Goal: Information Seeking & Learning: Learn about a topic

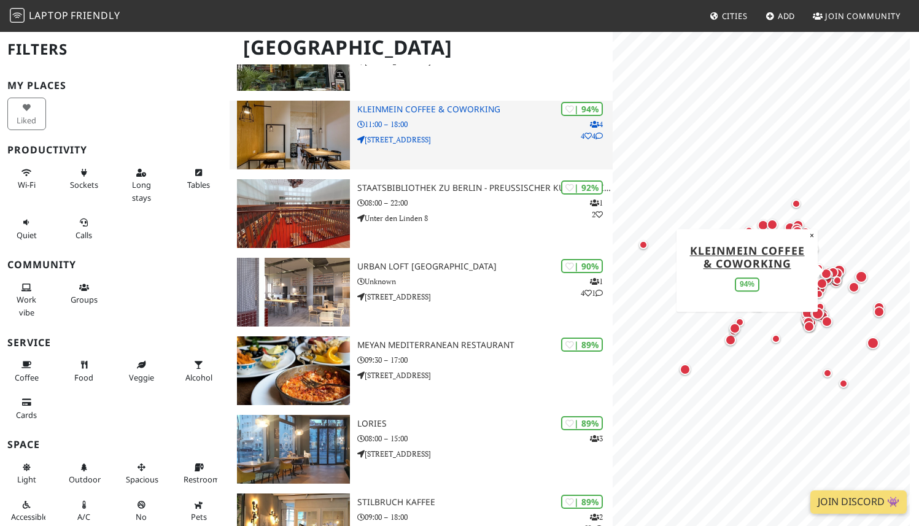
scroll to position [183, 0]
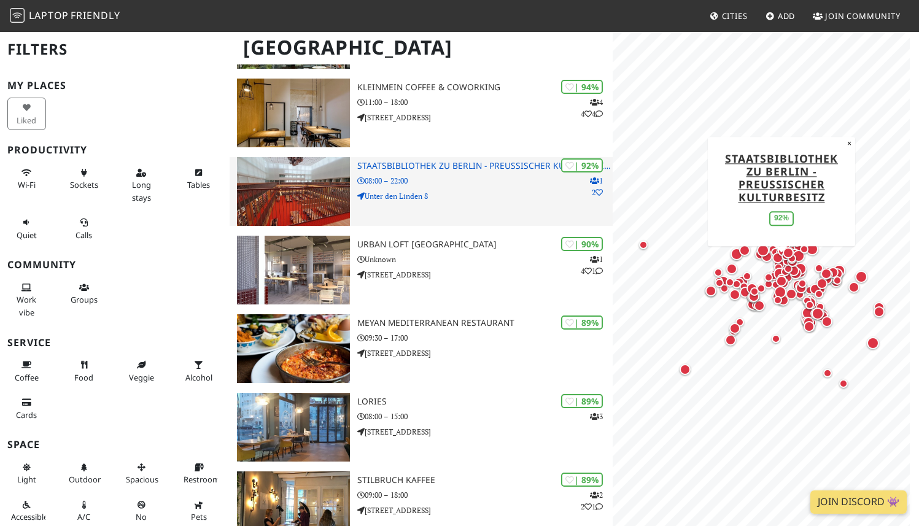
click at [429, 165] on h3 "Staatsbibliothek zu Berlin - Preußischer Kulturbesitz" at bounding box center [484, 166] width 255 height 10
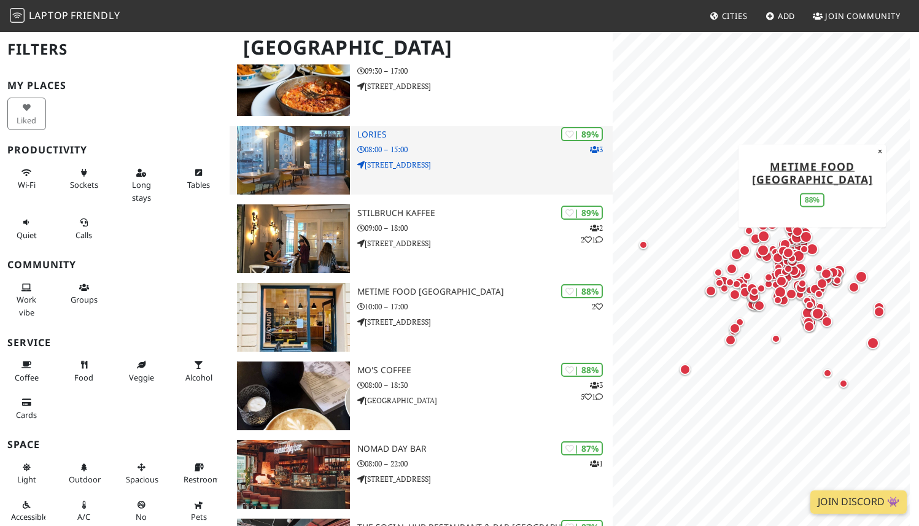
scroll to position [478, 0]
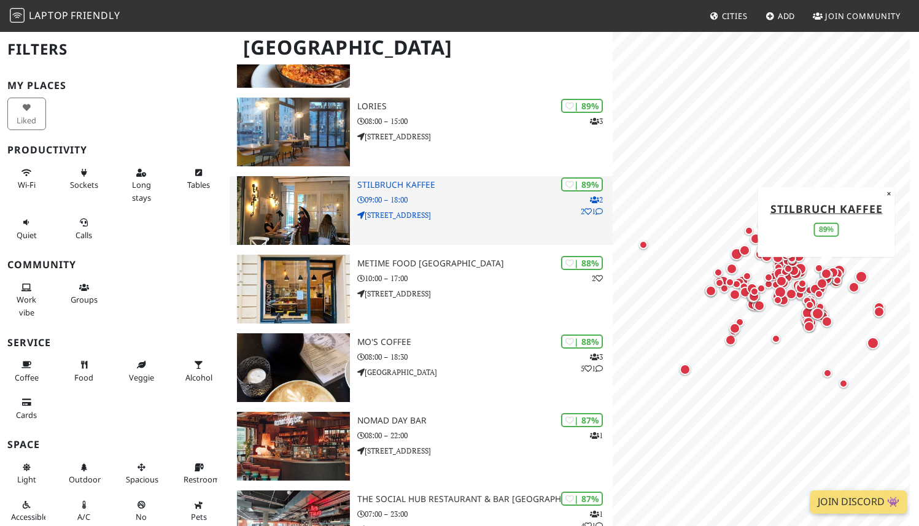
click at [312, 212] on img at bounding box center [293, 210] width 113 height 69
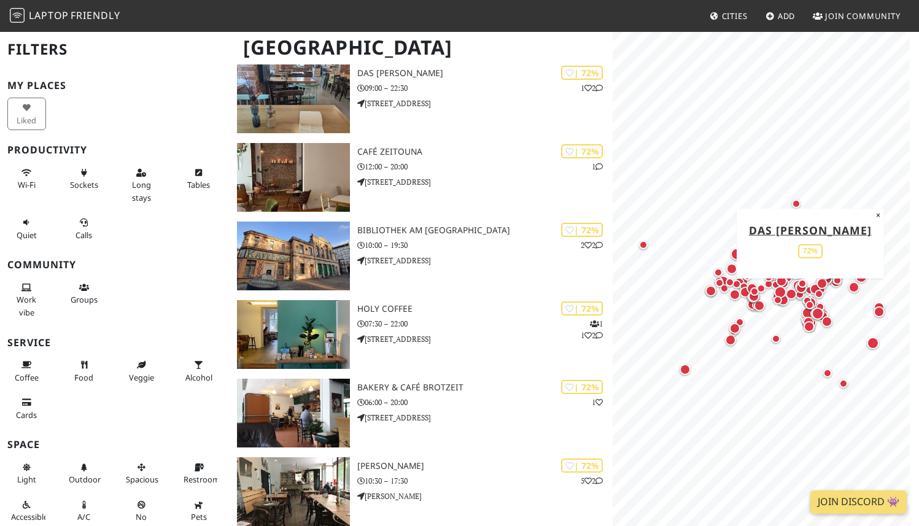
scroll to position [4143, 0]
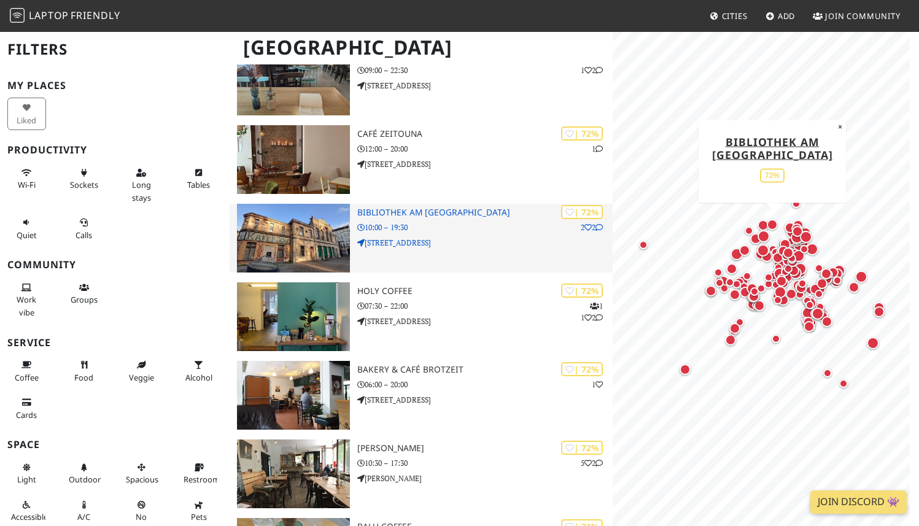
click at [426, 211] on h3 "Bibliothek am Luisenbad" at bounding box center [484, 212] width 255 height 10
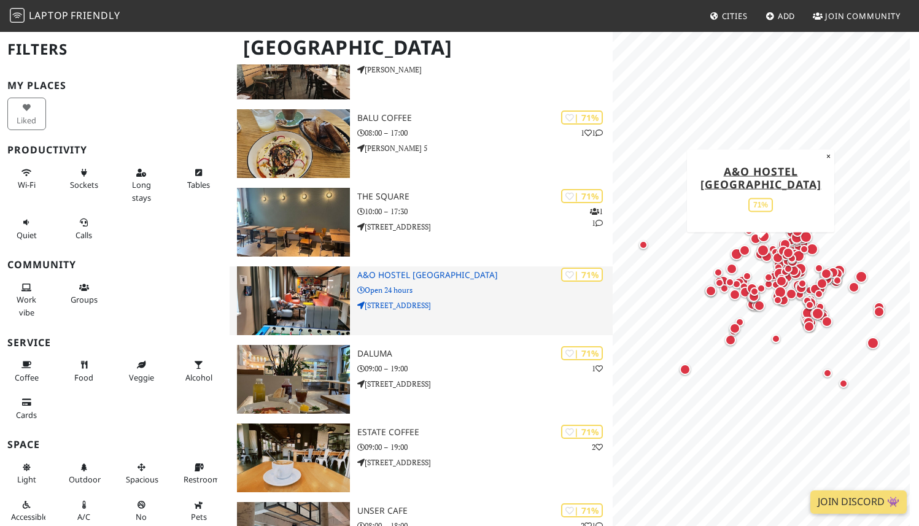
scroll to position [4577, 0]
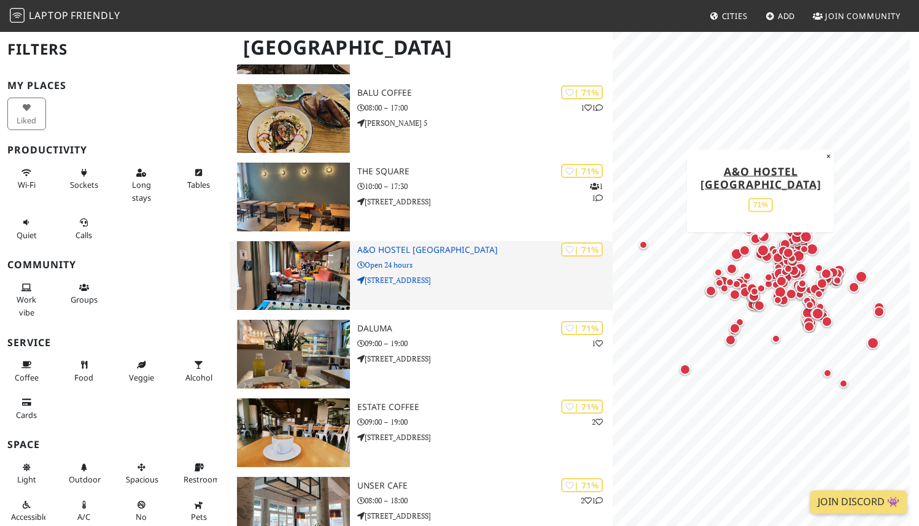
click at [457, 249] on h3 "a&o Hostel Berlin Hauptbahnhof" at bounding box center [484, 250] width 255 height 10
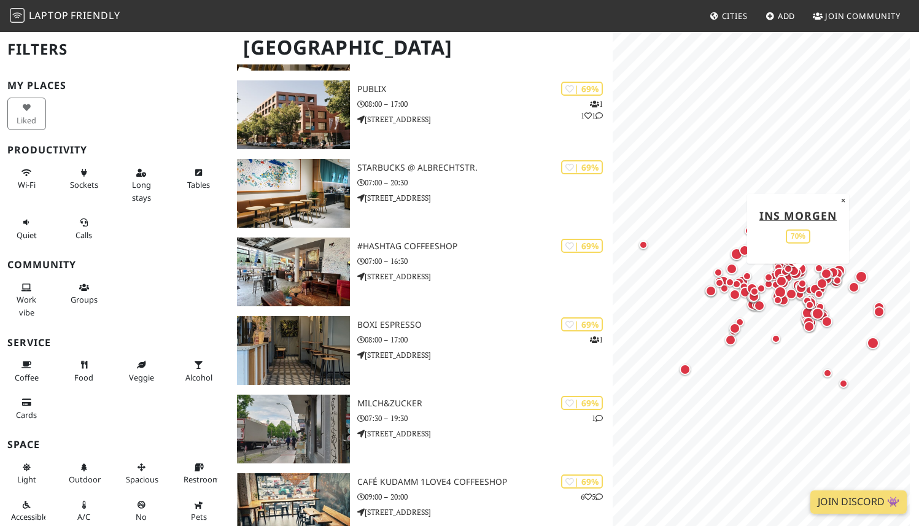
scroll to position [5681, 0]
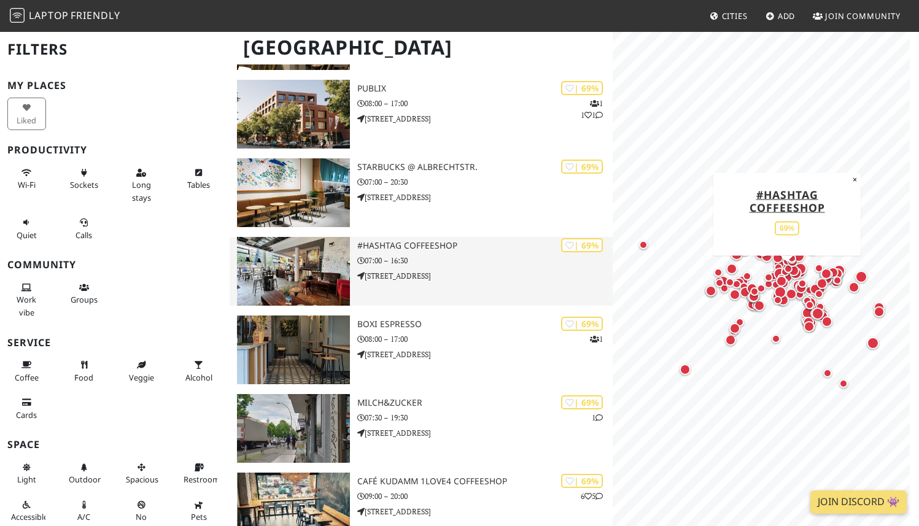
click at [308, 291] on img at bounding box center [293, 271] width 113 height 69
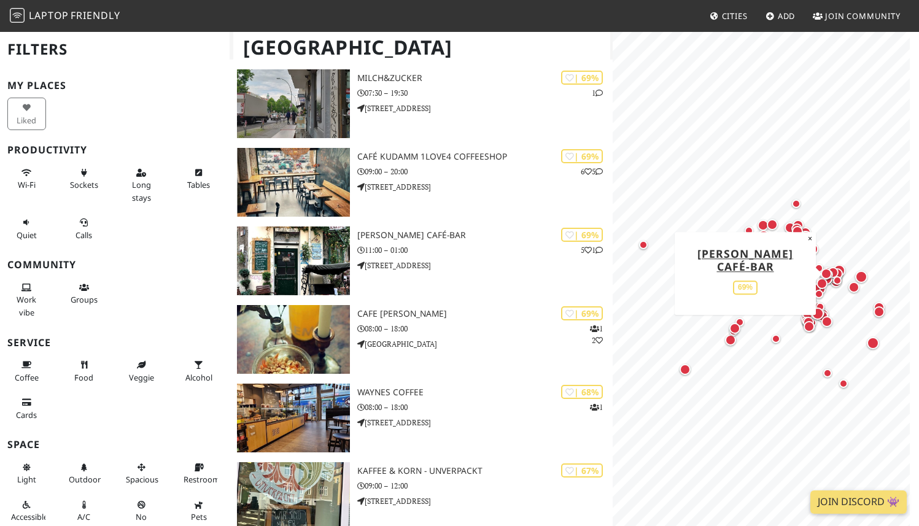
scroll to position [6014, 0]
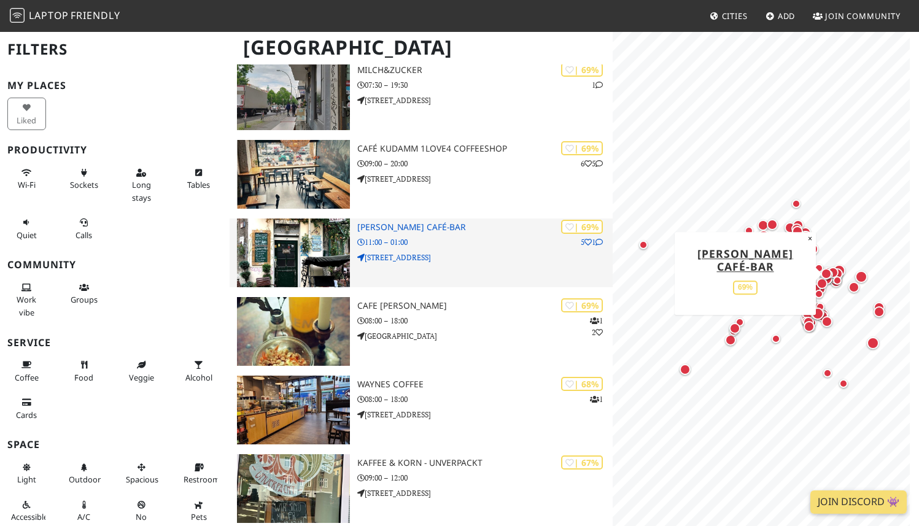
click at [321, 273] on img at bounding box center [293, 253] width 113 height 69
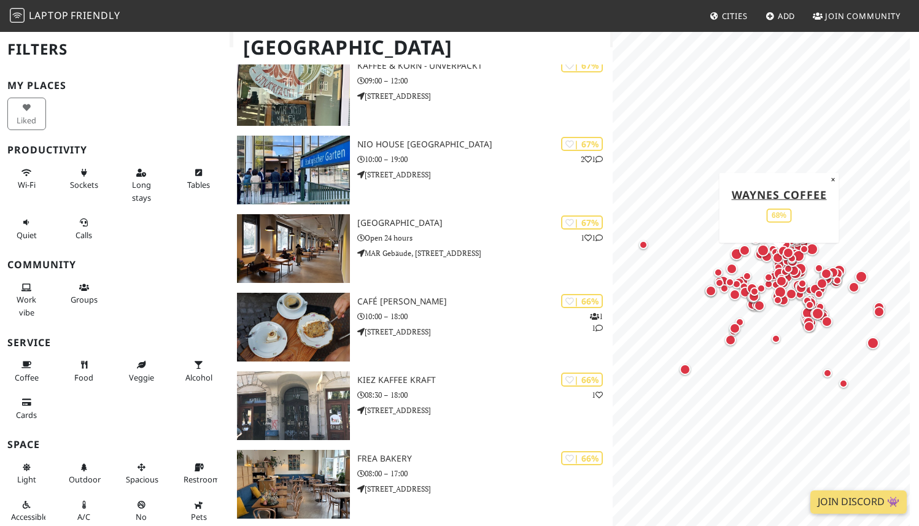
scroll to position [6414, 0]
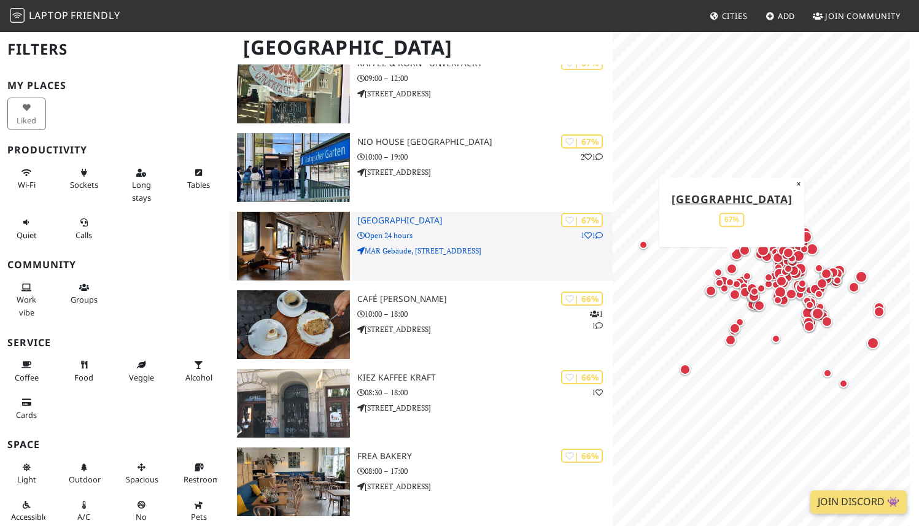
click at [417, 231] on p "Open 24 hours" at bounding box center [484, 236] width 255 height 12
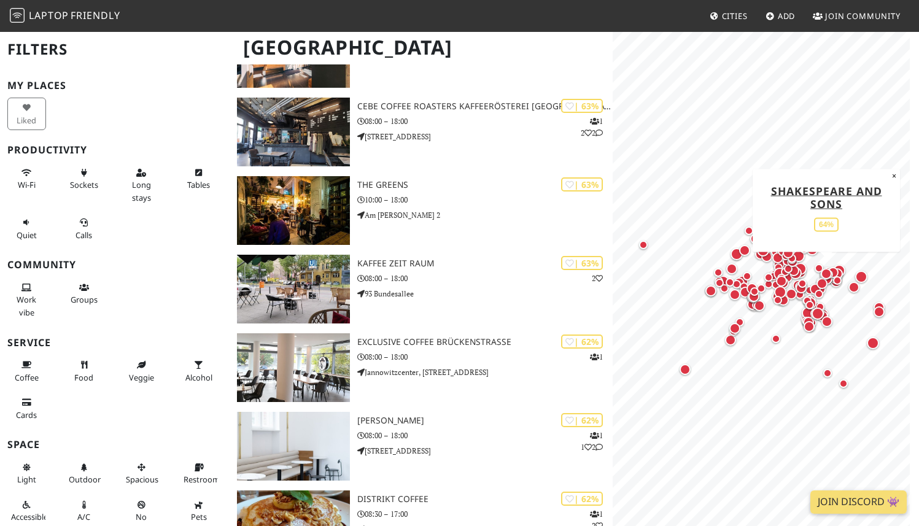
scroll to position [8130, 0]
